Goal: Task Accomplishment & Management: Use online tool/utility

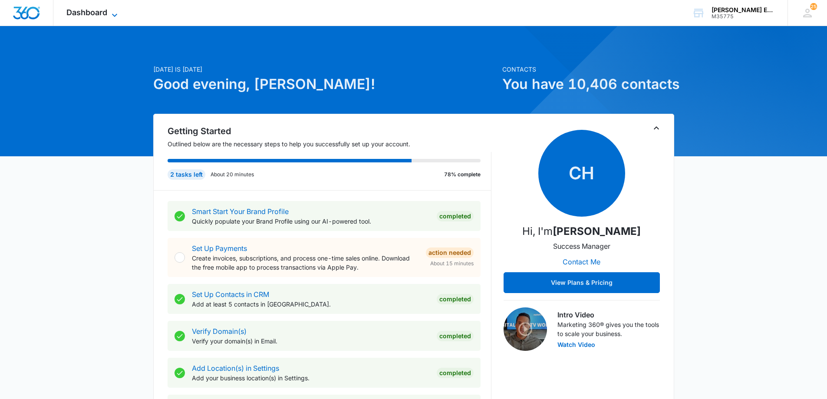
click at [88, 14] on span "Dashboard" at bounding box center [86, 12] width 41 height 9
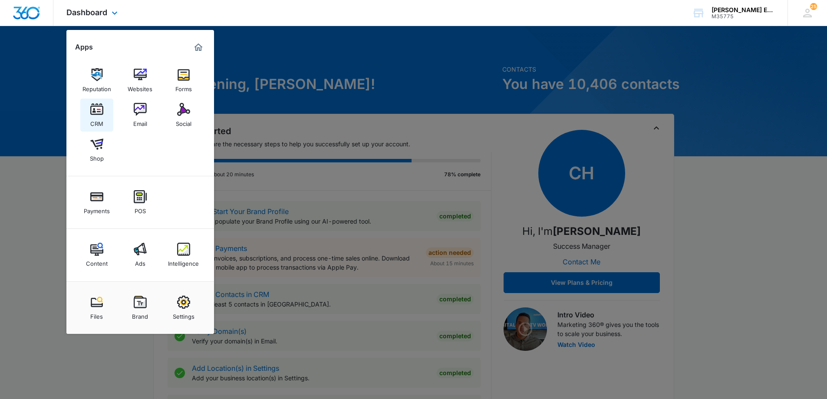
click at [99, 113] on img at bounding box center [96, 109] width 13 height 13
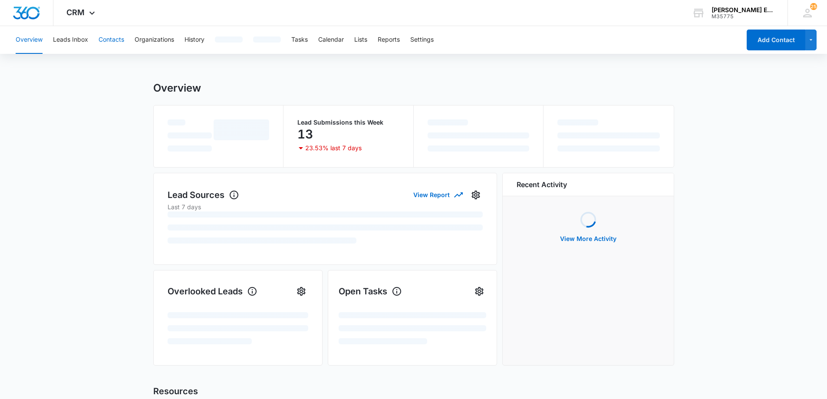
click at [116, 39] on button "Contacts" at bounding box center [112, 40] width 26 height 28
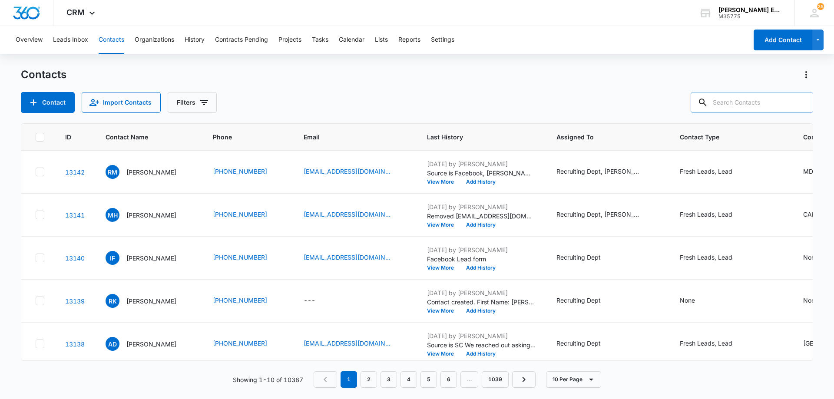
click at [757, 111] on input "text" at bounding box center [752, 102] width 122 height 21
type input "shen"
